Goal: Transaction & Acquisition: Purchase product/service

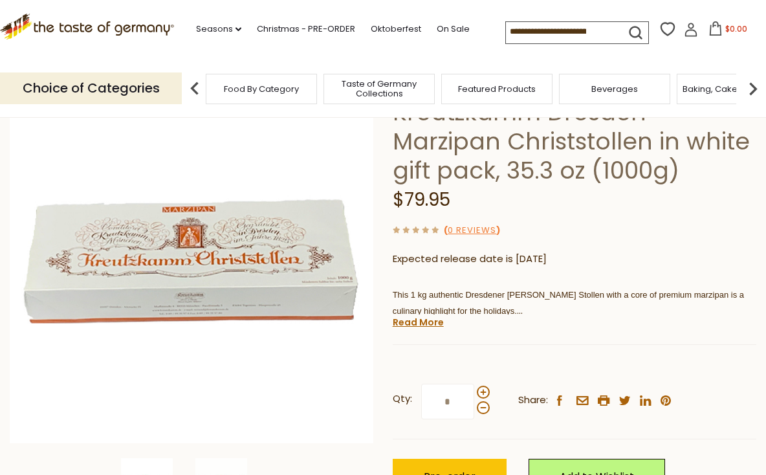
scroll to position [349, 0]
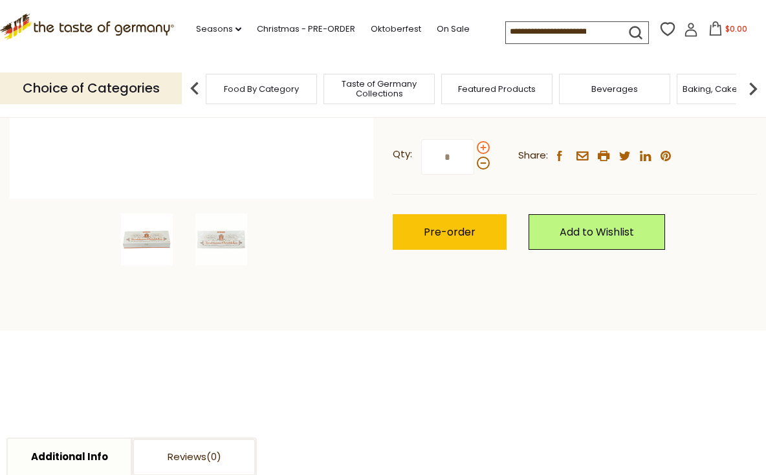
click at [480, 143] on span at bounding box center [483, 147] width 13 height 13
click at [474, 143] on input "*" at bounding box center [447, 157] width 53 height 36
click at [480, 143] on span at bounding box center [483, 147] width 13 height 13
click at [474, 143] on input "*" at bounding box center [447, 157] width 53 height 36
click at [480, 143] on span at bounding box center [483, 147] width 13 height 13
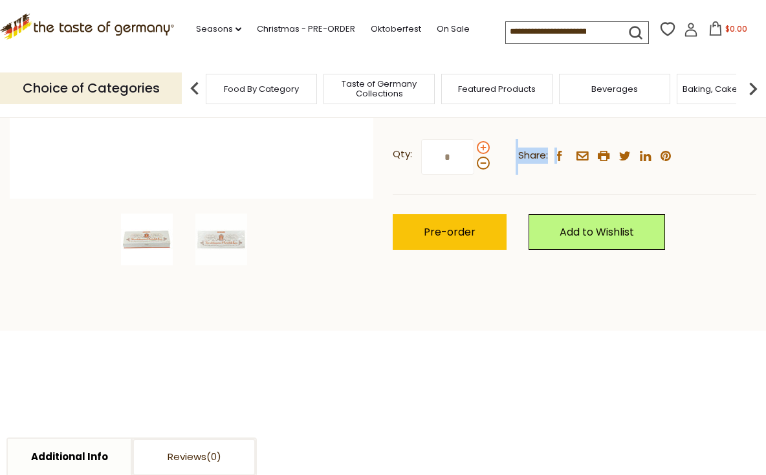
click at [474, 143] on input "*" at bounding box center [447, 157] width 53 height 36
type input "*"
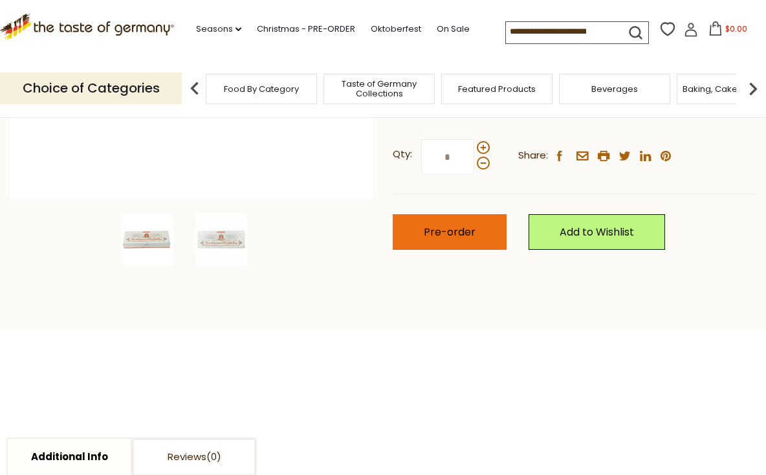
click at [456, 234] on span "Pre-order" at bounding box center [450, 232] width 52 height 15
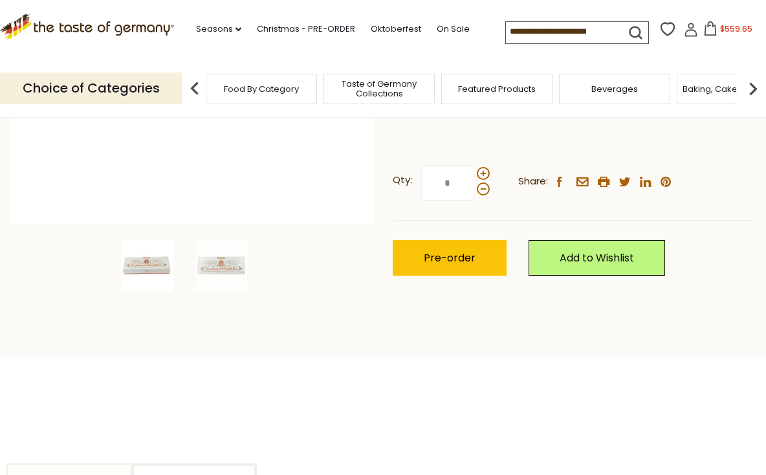
scroll to position [210, 0]
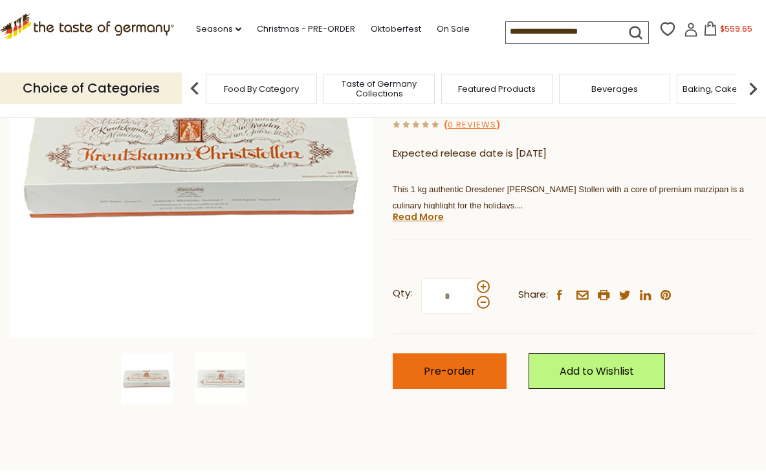
click at [445, 366] on span "Pre-order" at bounding box center [450, 371] width 52 height 15
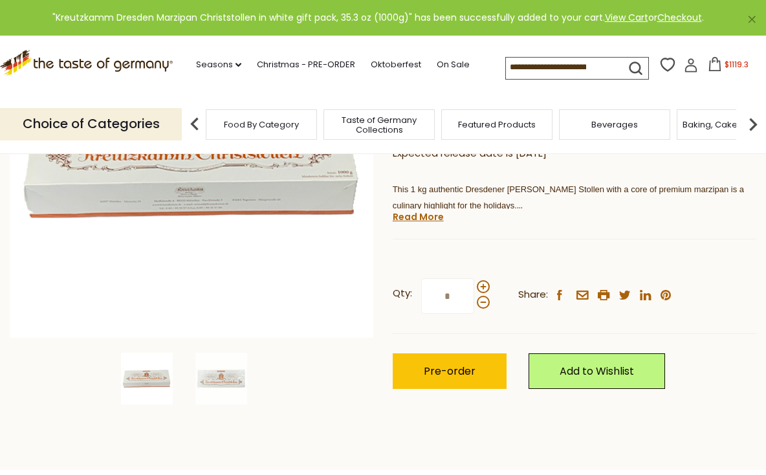
click at [708, 65] on icon at bounding box center [715, 64] width 14 height 14
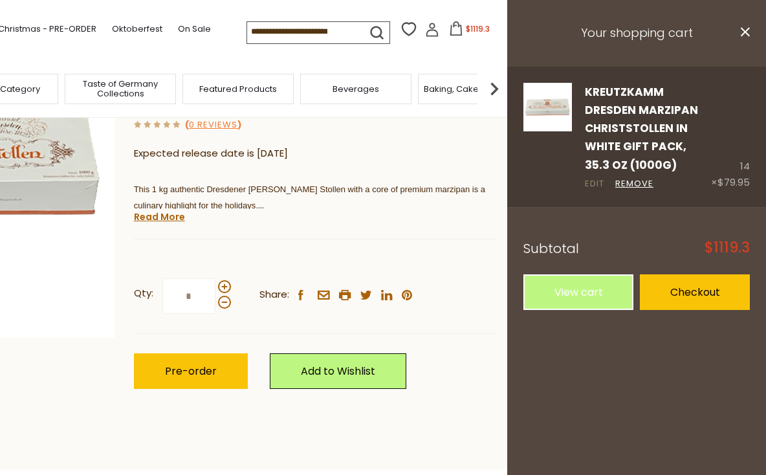
click at [592, 181] on link "Edit" at bounding box center [594, 184] width 19 height 14
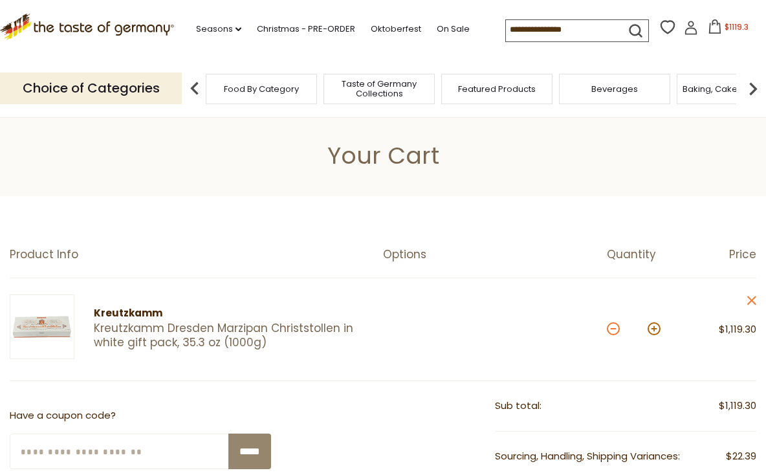
click at [612, 328] on button at bounding box center [613, 328] width 13 height 13
click at [613, 327] on button at bounding box center [613, 328] width 13 height 13
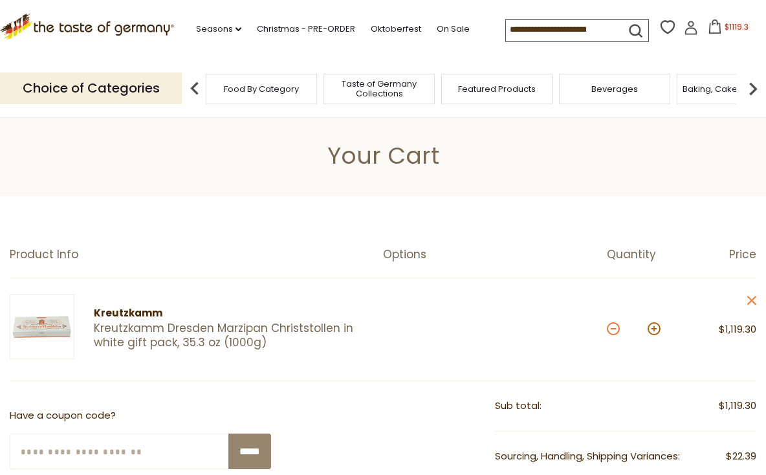
click at [613, 327] on button at bounding box center [613, 328] width 13 height 13
type input "*"
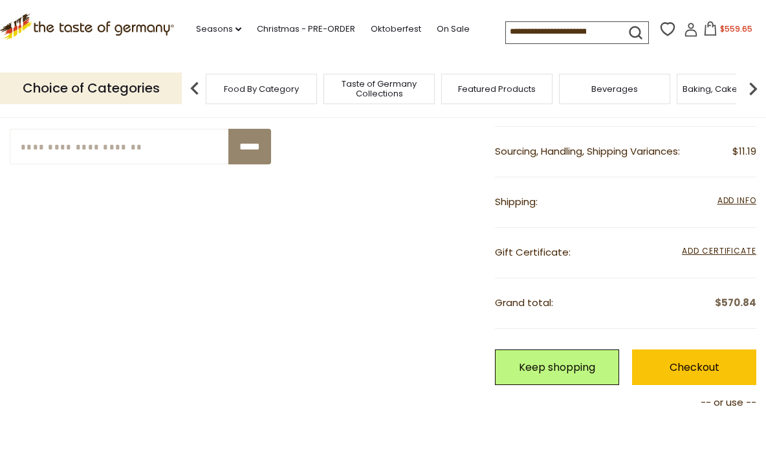
scroll to position [404, 0]
